Goal: Task Accomplishment & Management: Manage account settings

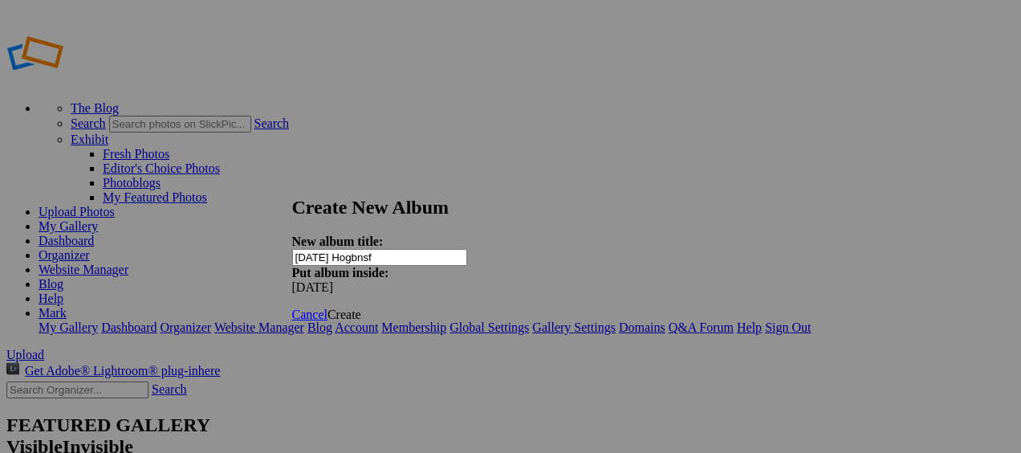
type input "[DATE] Hogbnsf"
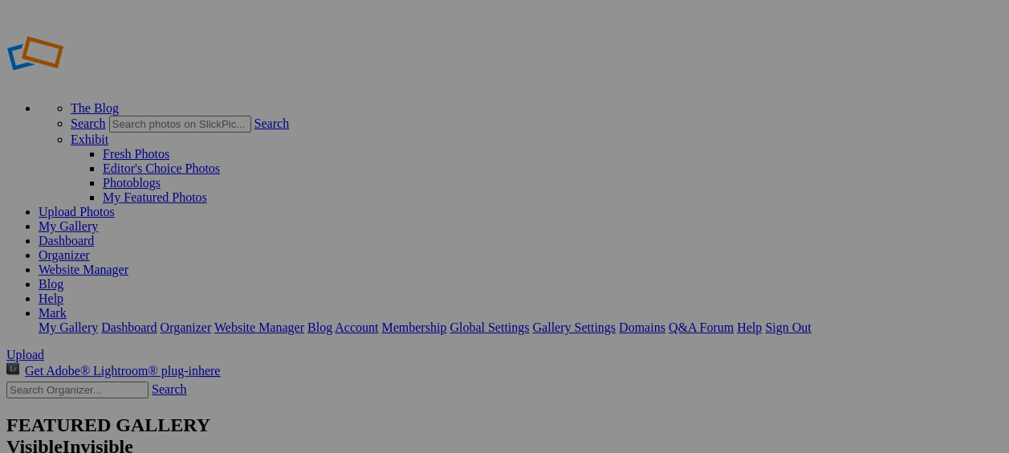
type input "[DATE] Hogbnsf"
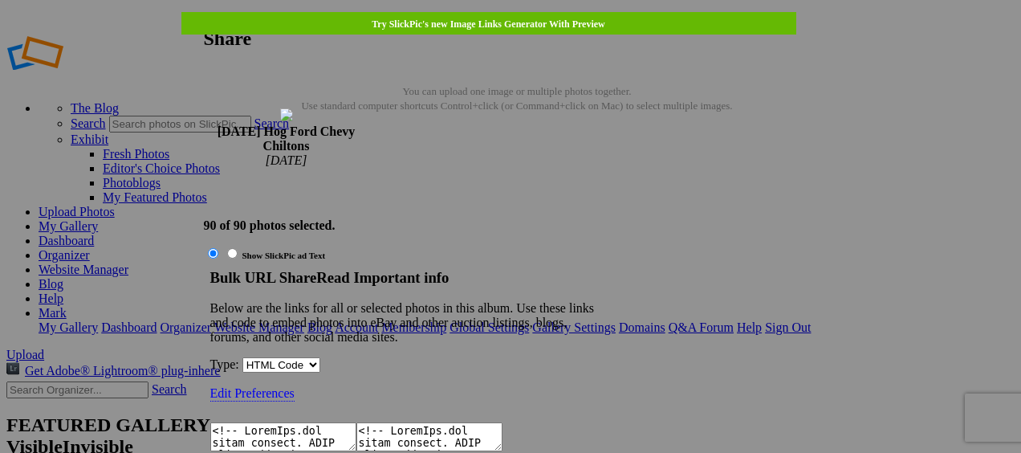
type textarea "<!-- SlickPic.com image hosting. HTML Bulk Share code Starts Here --> <div styl…"
click at [357, 422] on textarea at bounding box center [283, 436] width 146 height 29
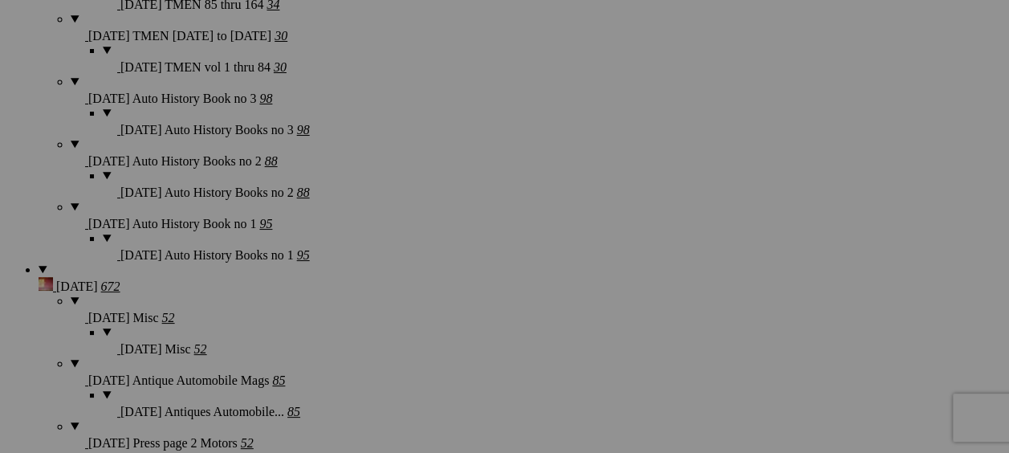
scroll to position [2008, 0]
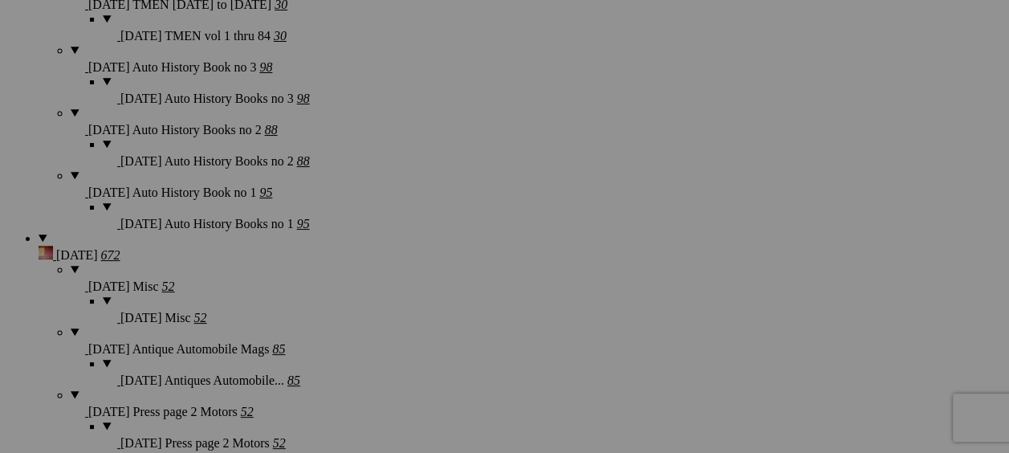
scroll to position [2088, 0]
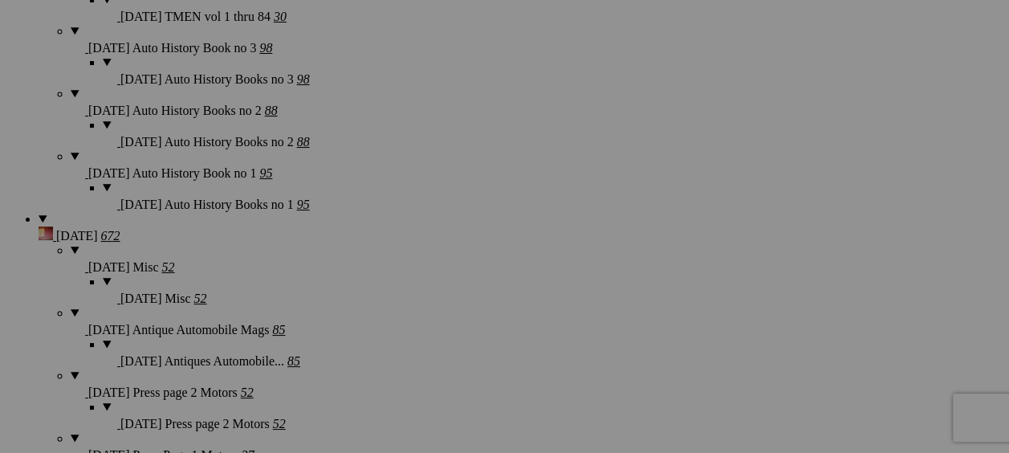
scroll to position [2168, 0]
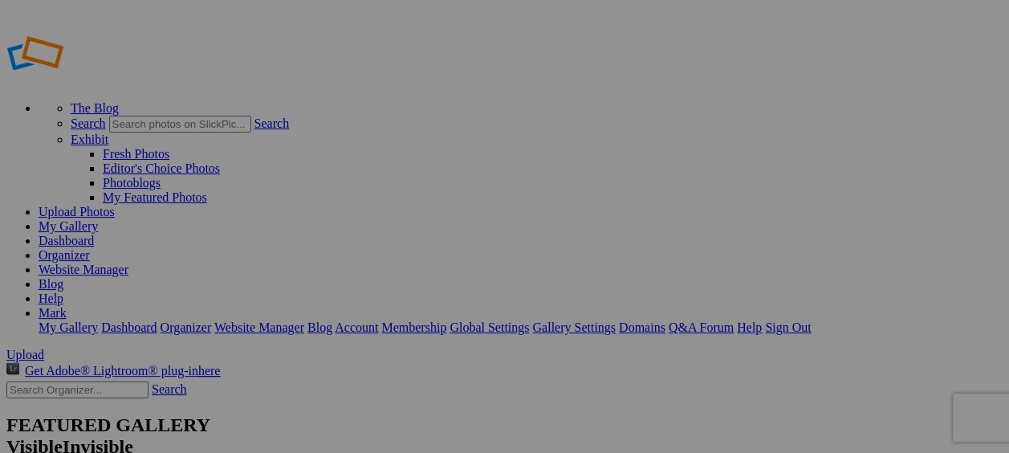
type input "[DATE] Buick"
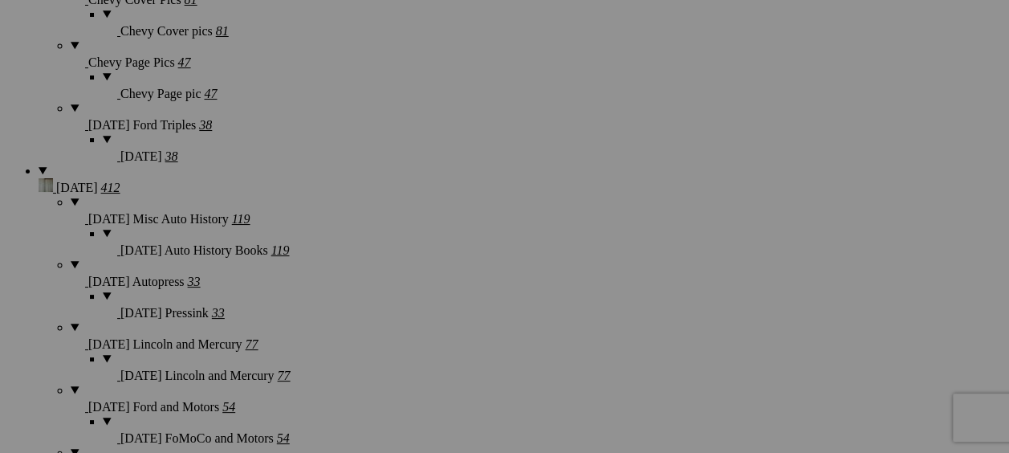
scroll to position [1445, 0]
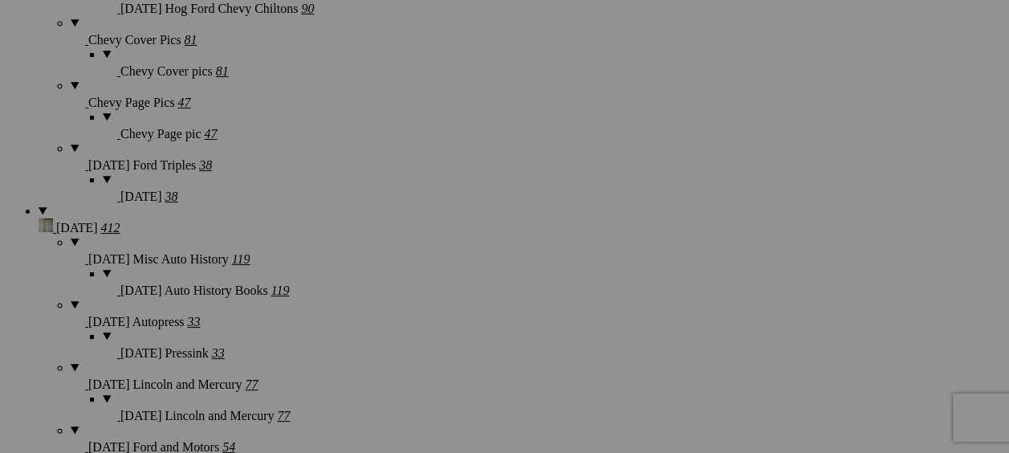
scroll to position [1526, 0]
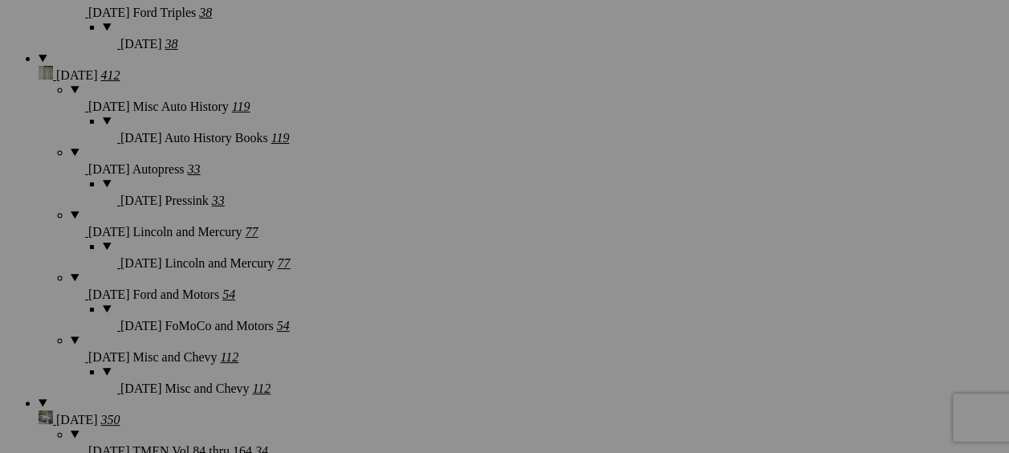
scroll to position [1686, 0]
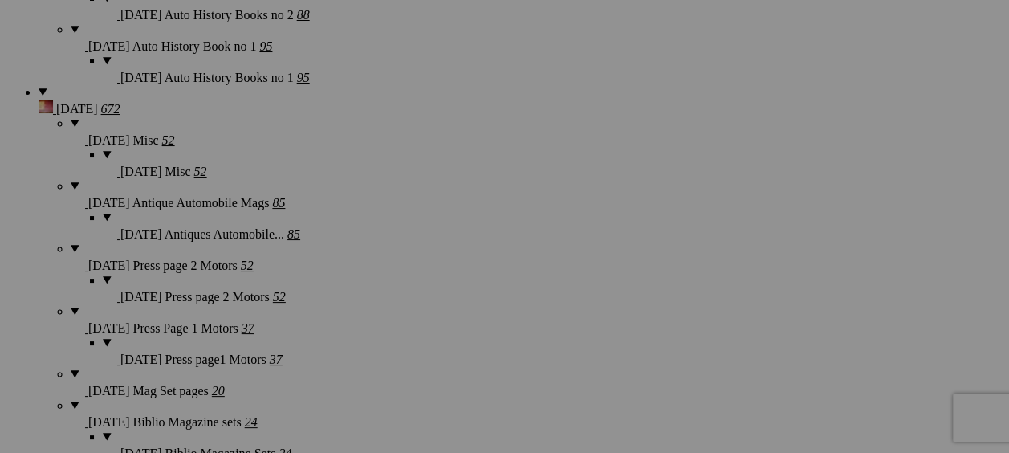
scroll to position [2248, 0]
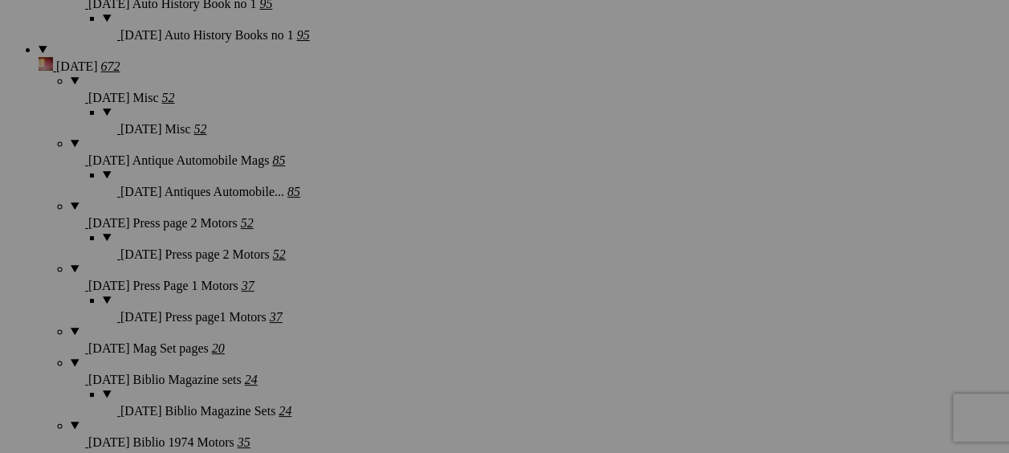
scroll to position [2409, 0]
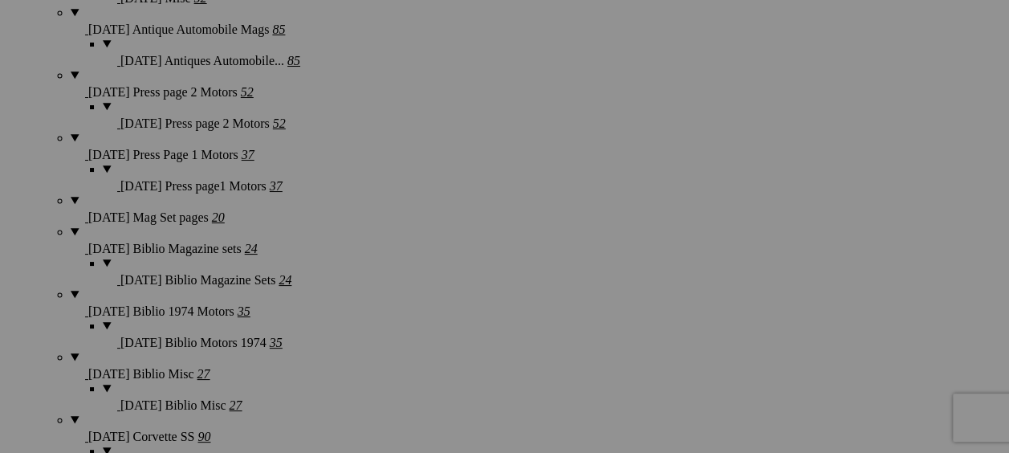
scroll to position [2570, 0]
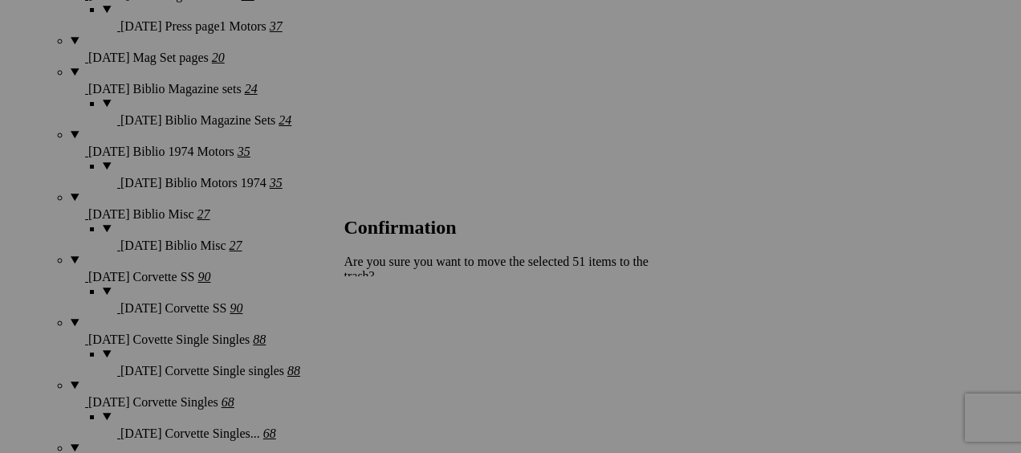
click at [398, 340] on span "Yes" at bounding box center [389, 347] width 18 height 14
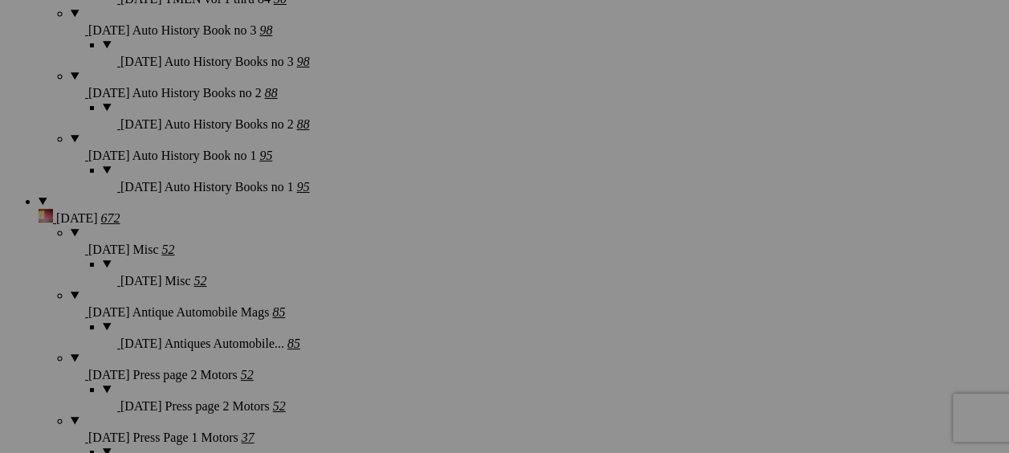
scroll to position [2248, 0]
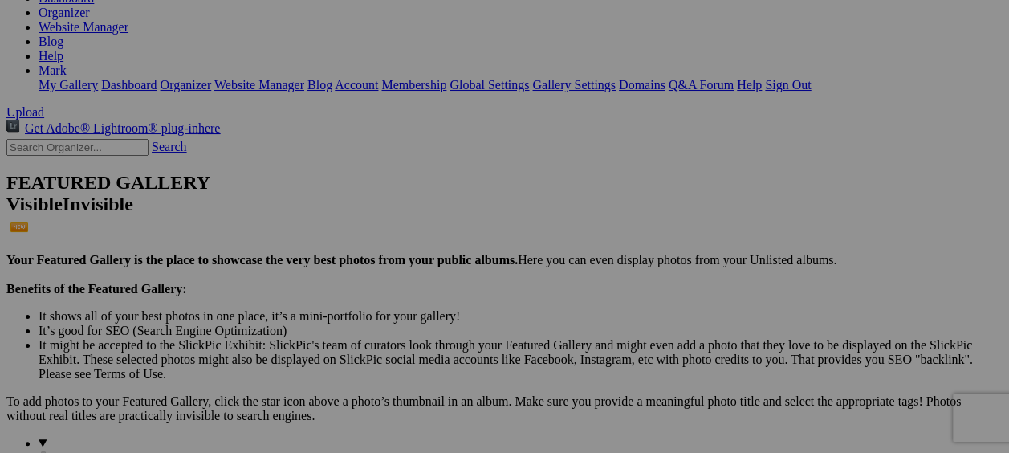
scroll to position [241, 0]
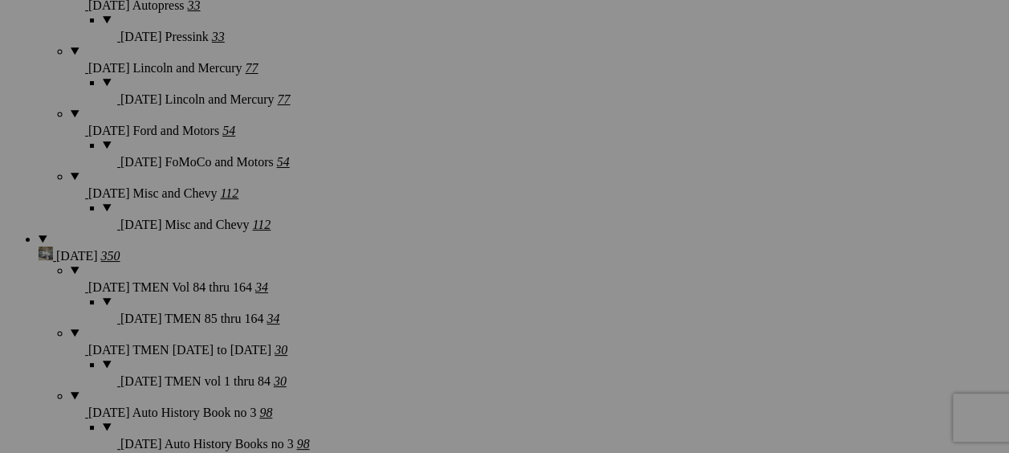
scroll to position [1686, 0]
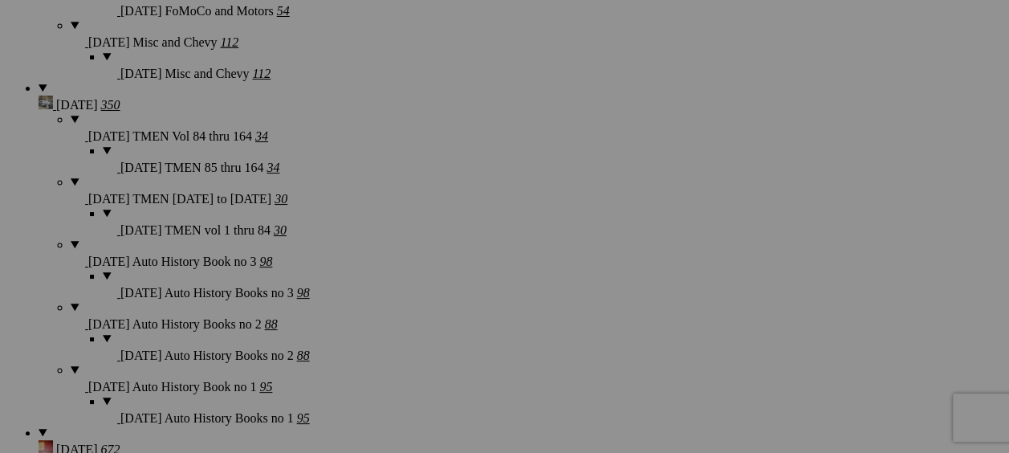
scroll to position [2008, 0]
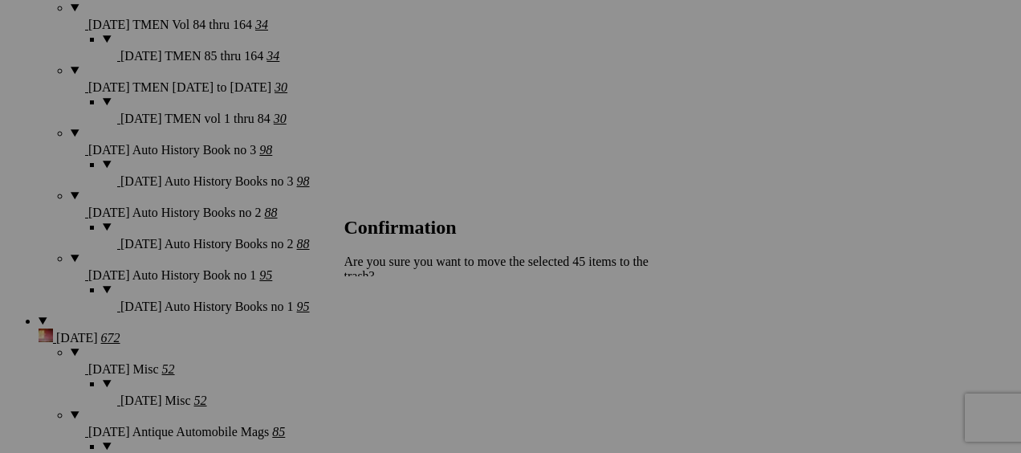
click at [398, 340] on span "Yes" at bounding box center [389, 347] width 18 height 14
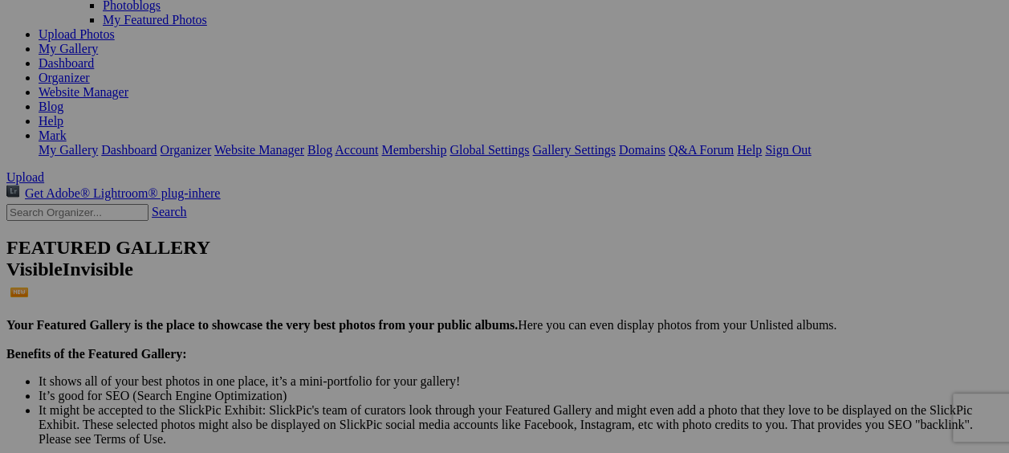
scroll to position [0, 0]
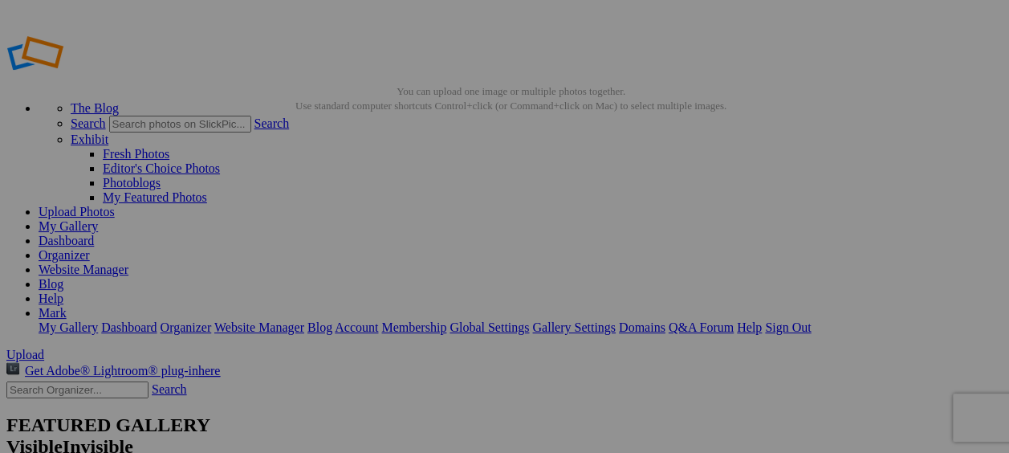
click at [811, 320] on link "Sign Out" at bounding box center [788, 327] width 46 height 14
